Goal: Information Seeking & Learning: Learn about a topic

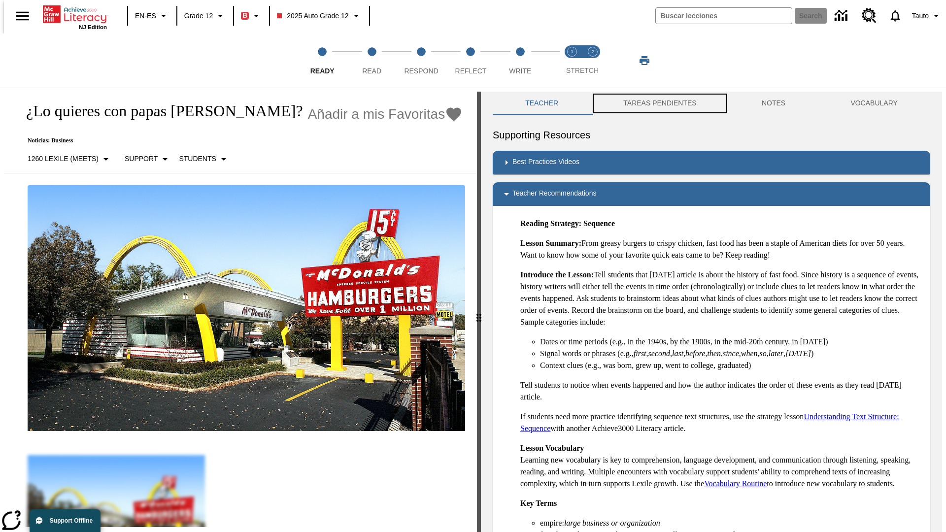
click at [653, 103] on button "TAREAS PENDIENTES" at bounding box center [660, 104] width 138 height 24
click at [659, 103] on button "TAREAS PENDIENTES" at bounding box center [660, 104] width 138 height 24
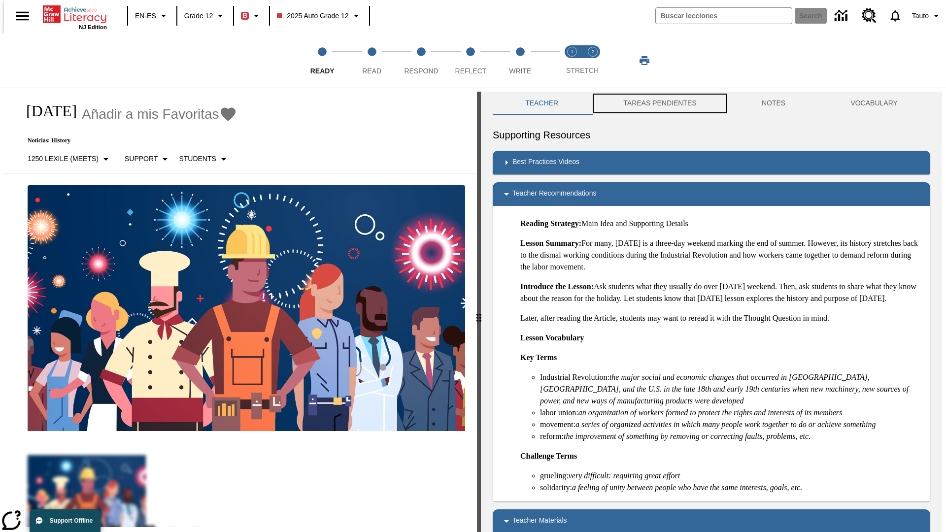
click at [659, 103] on button "TAREAS PENDIENTES" at bounding box center [660, 104] width 138 height 24
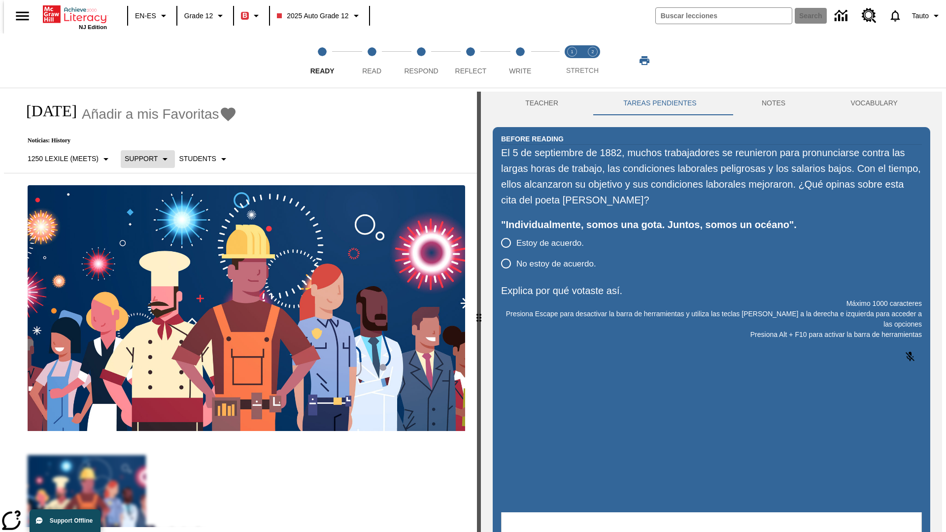
click at [142, 159] on p "Support" at bounding box center [141, 159] width 33 height 10
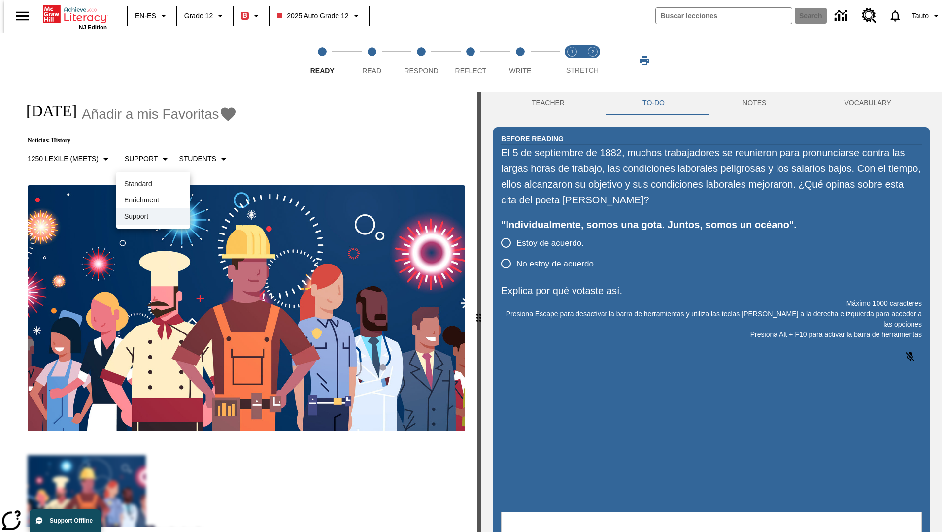
click at [153, 216] on p "Support" at bounding box center [153, 216] width 58 height 10
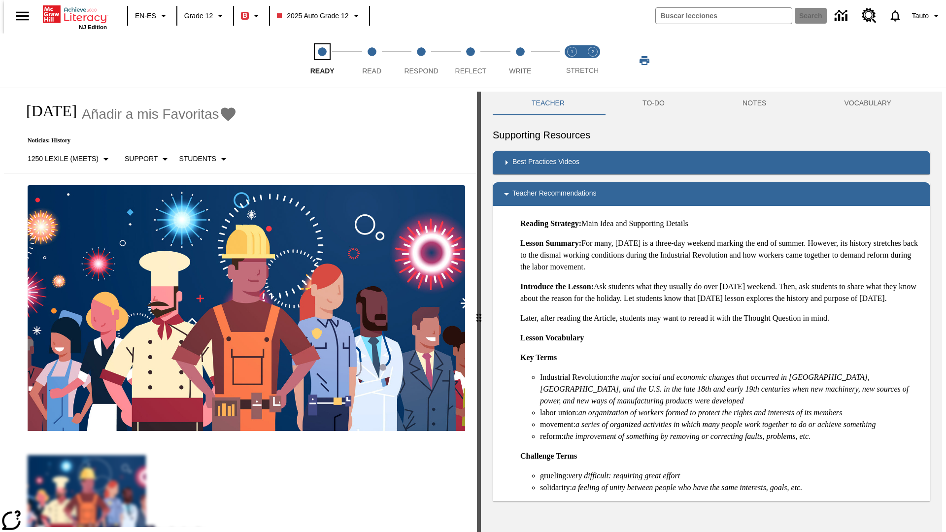
click at [322, 61] on span "Ready" at bounding box center [322, 67] width 24 height 18
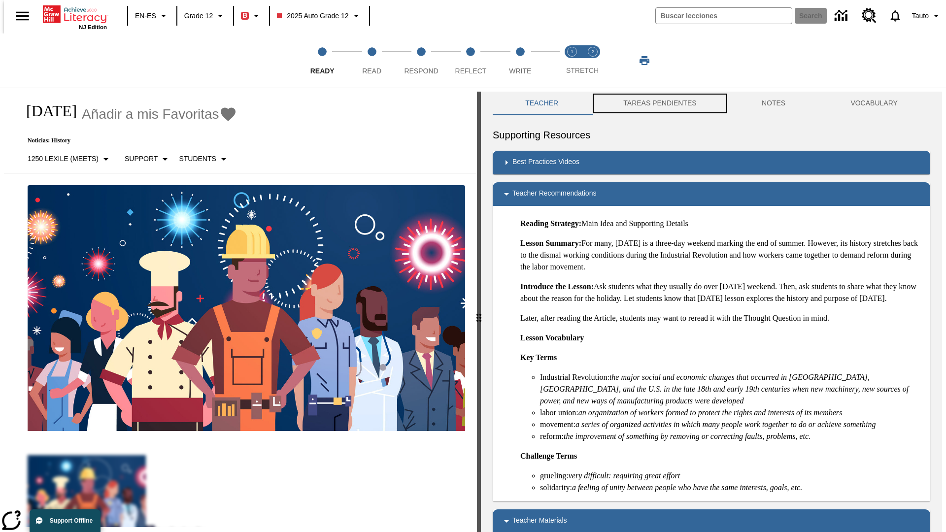
click at [653, 103] on button "TAREAS PENDIENTES" at bounding box center [660, 104] width 138 height 24
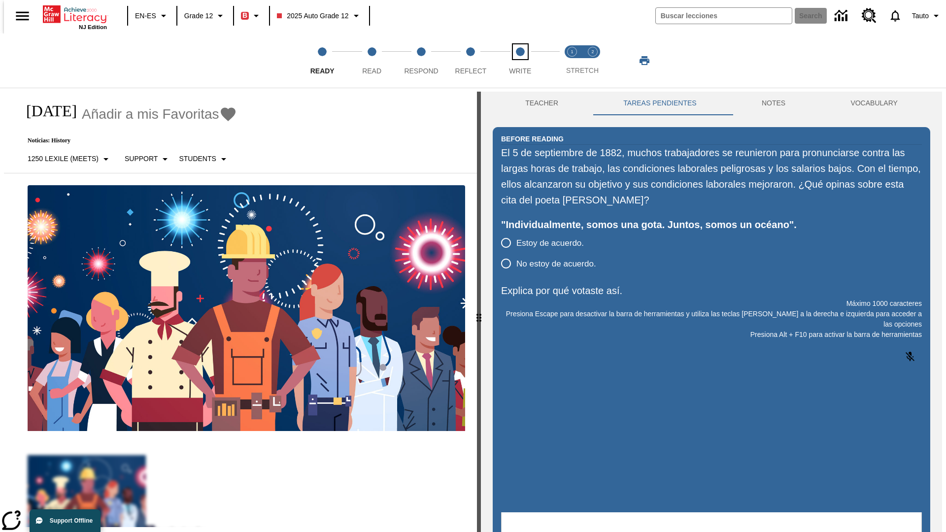
click at [520, 61] on span "Write" at bounding box center [520, 67] width 22 height 18
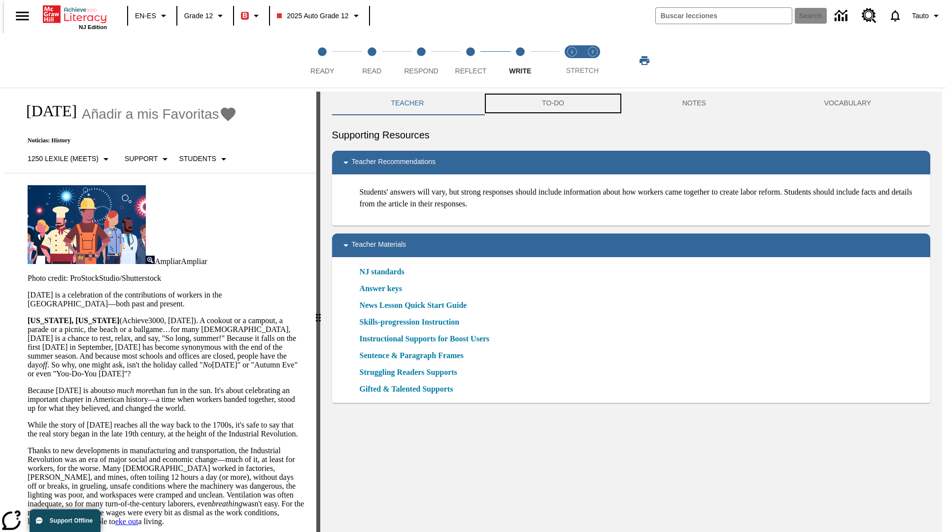
scroll to position [0, 0]
click at [552, 103] on button "TAREAS PENDIENTES" at bounding box center [559, 103] width 178 height 24
